Goal: Information Seeking & Learning: Understand process/instructions

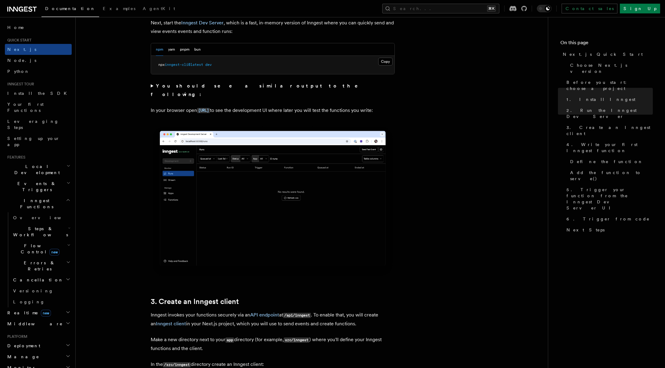
scroll to position [448, 0]
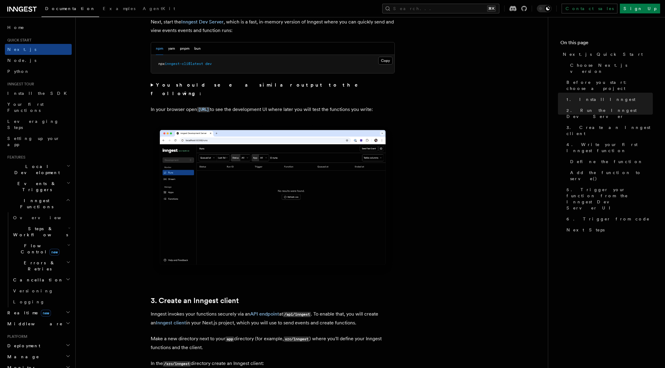
click at [311, 200] on img at bounding box center [273, 200] width 244 height 153
click at [309, 173] on img at bounding box center [273, 200] width 244 height 153
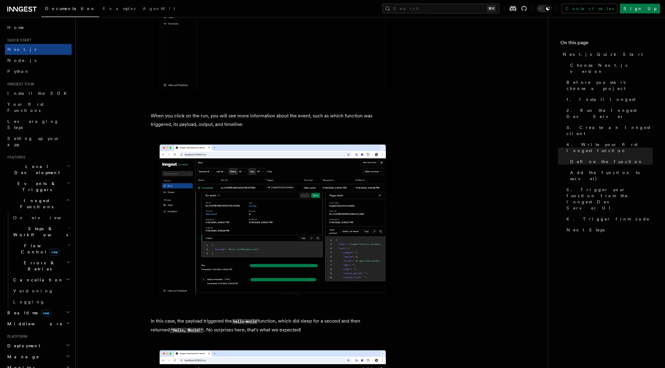
scroll to position [2279, 0]
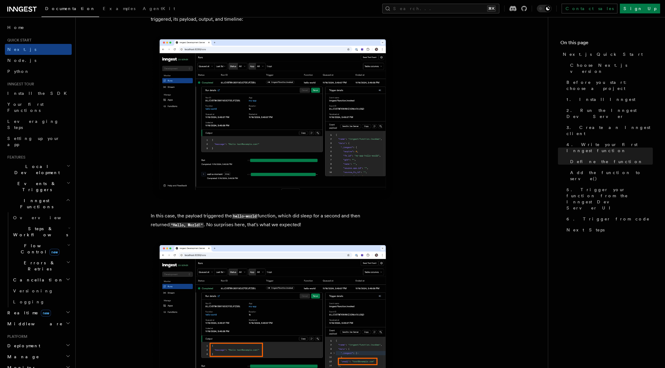
click at [237, 117] on img at bounding box center [273, 117] width 244 height 169
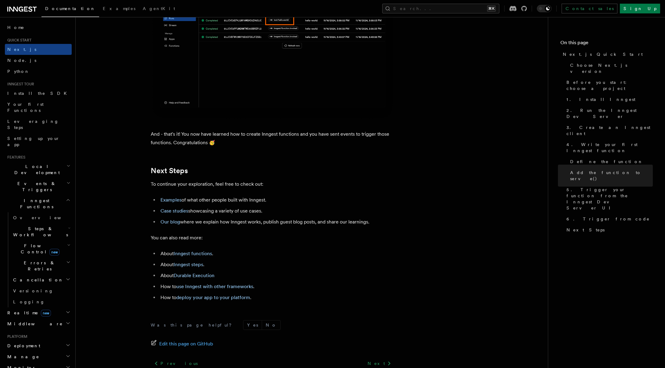
scroll to position [3729, 0]
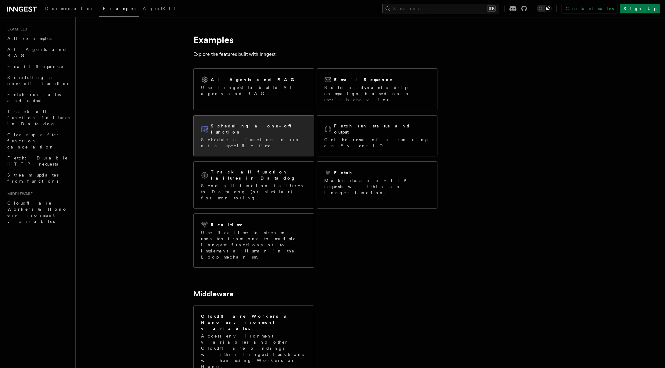
click at [257, 137] on p "Schedule a function to run at a specific time." at bounding box center [254, 143] width 106 height 12
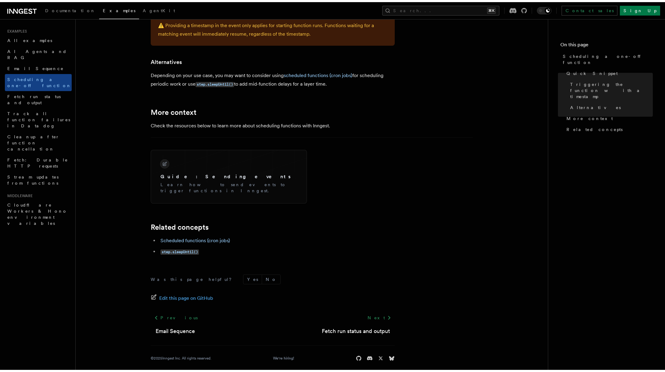
scroll to position [384, 0]
